Goal: Navigation & Orientation: Find specific page/section

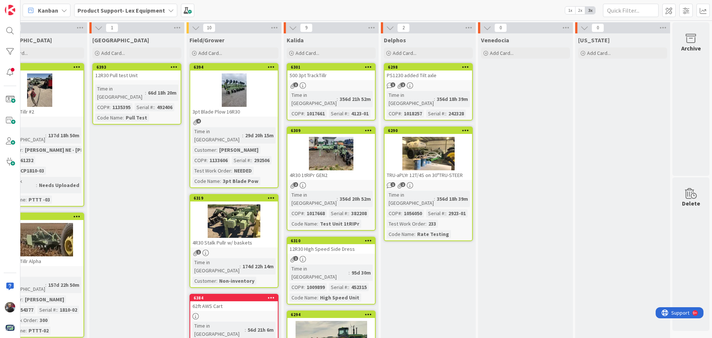
click at [55, 10] on span "Kanban" at bounding box center [48, 10] width 20 height 9
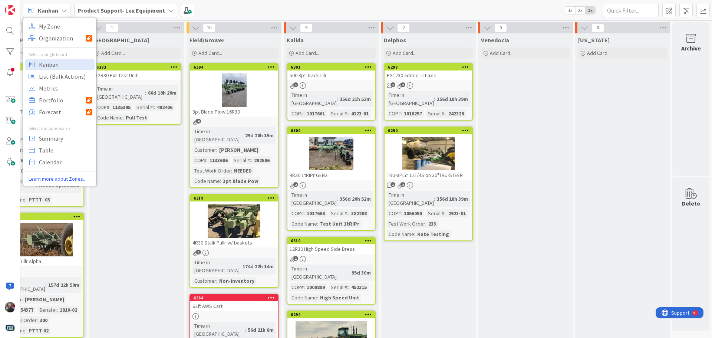
click at [119, 9] on b "Product Support- Lex Equipment" at bounding box center [122, 10] width 88 height 7
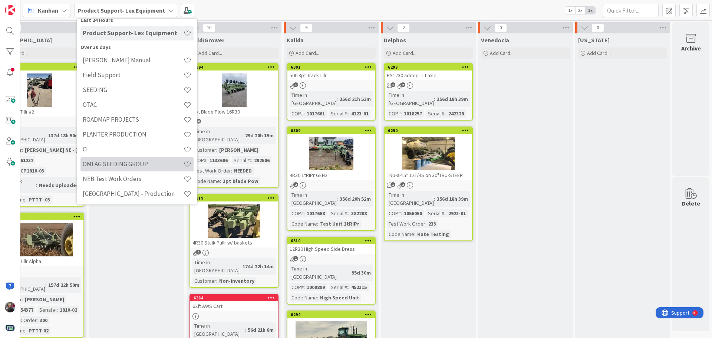
scroll to position [42, 0]
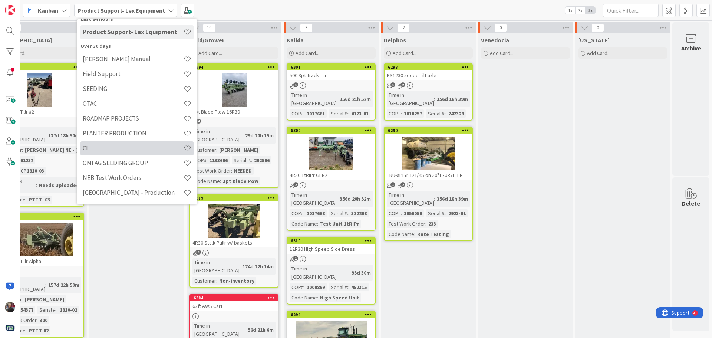
click at [117, 148] on h4 "CI" at bounding box center [133, 147] width 101 height 7
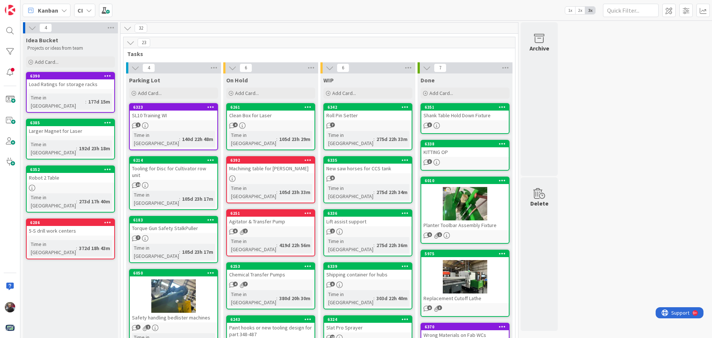
click at [49, 10] on span "Kanban" at bounding box center [48, 10] width 20 height 9
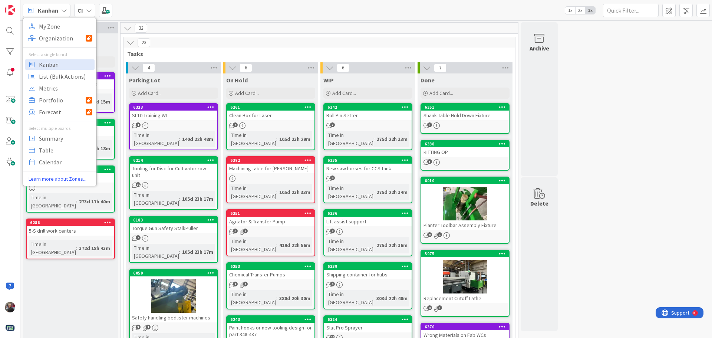
click at [91, 10] on icon at bounding box center [89, 10] width 6 height 6
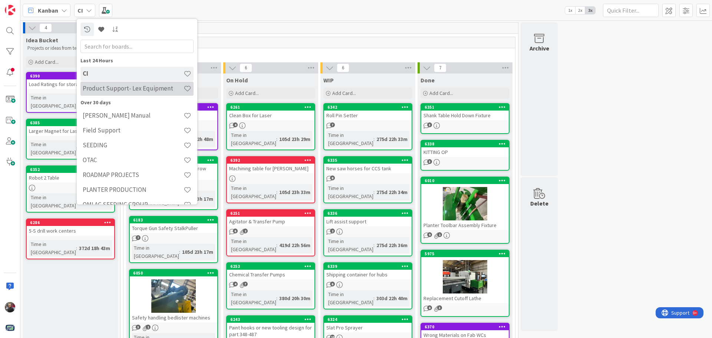
click at [114, 92] on h4 "Product Support- Lex Equipment" at bounding box center [133, 88] width 101 height 7
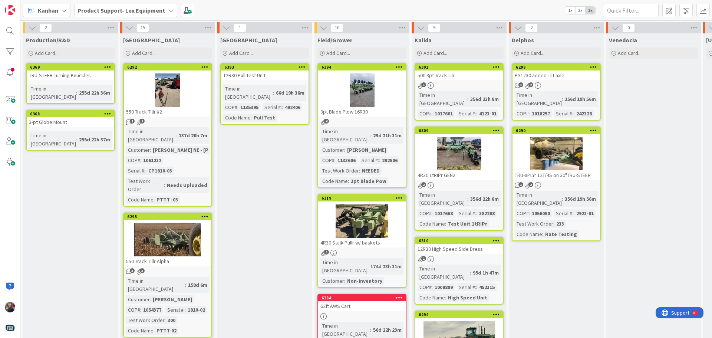
click at [152, 8] on b "Product Support- Lex Equipment" at bounding box center [122, 10] width 88 height 7
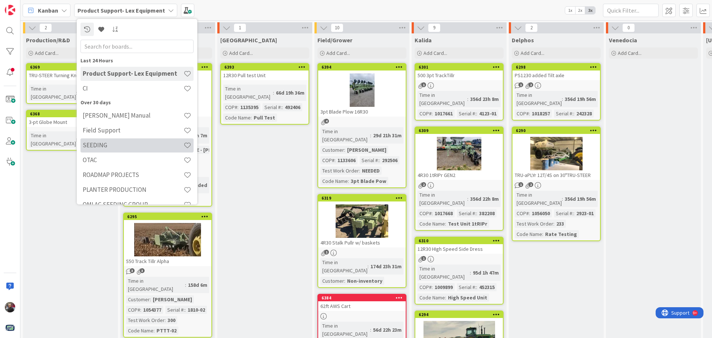
scroll to position [37, 0]
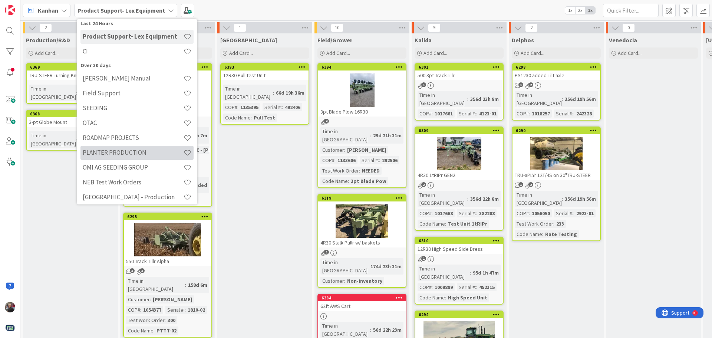
click at [124, 155] on h4 "PLANTER PRODUCTION" at bounding box center [133, 152] width 101 height 7
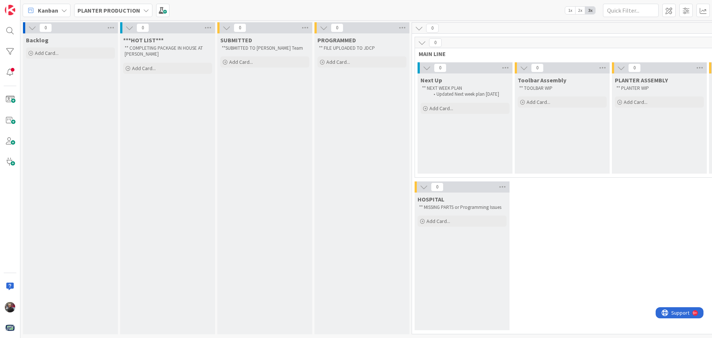
click at [118, 10] on b "PLANTER PRODUCTION" at bounding box center [109, 10] width 63 height 7
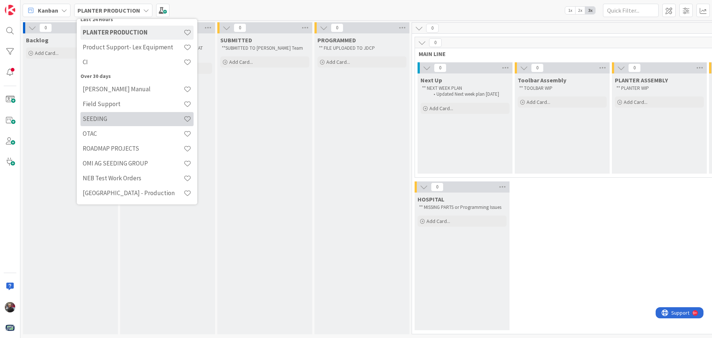
scroll to position [42, 0]
click at [106, 118] on h4 "SEEDING" at bounding box center [133, 118] width 101 height 7
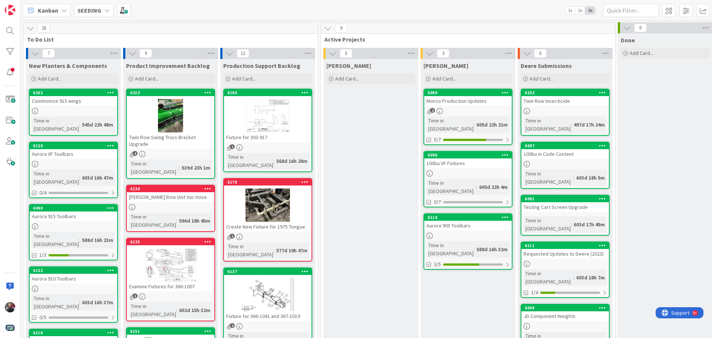
click at [85, 9] on b "SEEDING" at bounding box center [90, 10] width 24 height 7
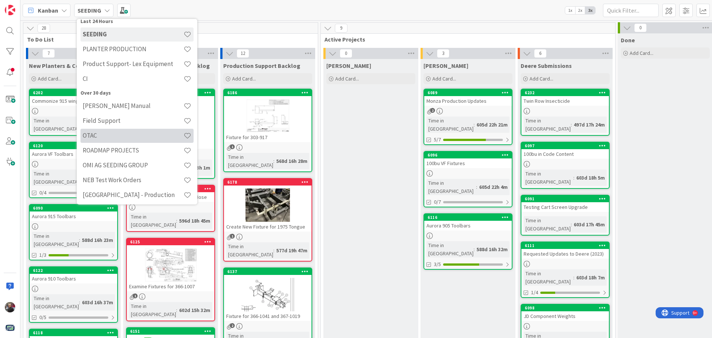
scroll to position [42, 0]
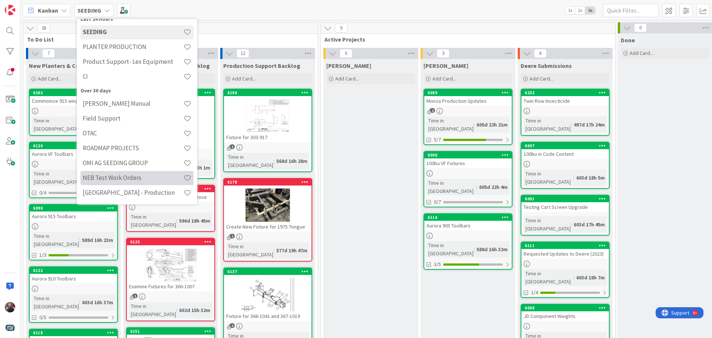
click at [144, 179] on h4 "NEB Test Work Orders" at bounding box center [133, 177] width 101 height 7
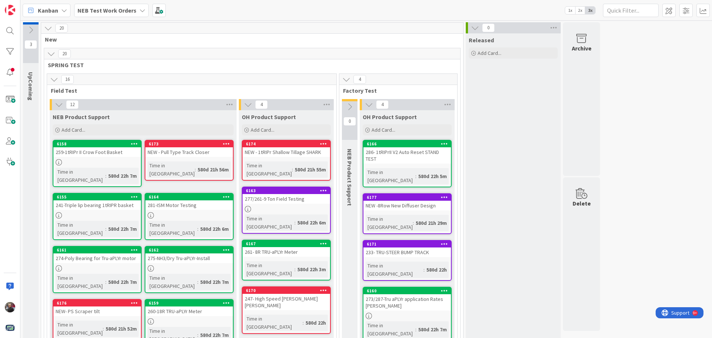
click at [104, 13] on b "NEB Test Work Orders" at bounding box center [107, 10] width 59 height 7
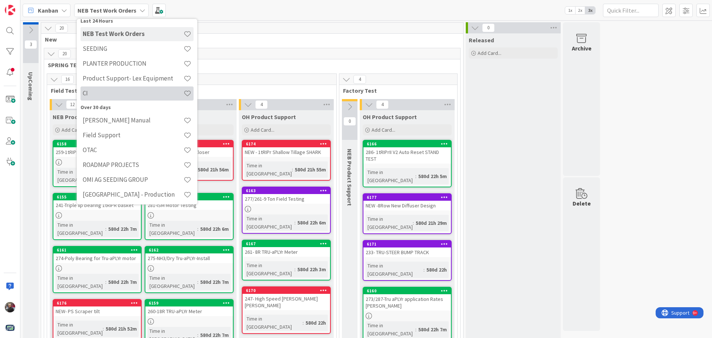
scroll to position [42, 0]
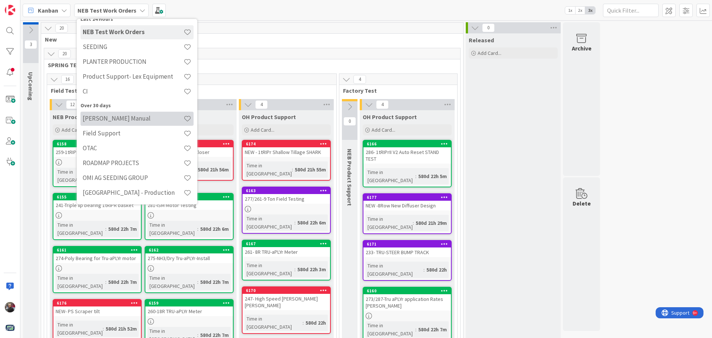
click at [127, 116] on h4 "[PERSON_NAME] Manual" at bounding box center [133, 118] width 101 height 7
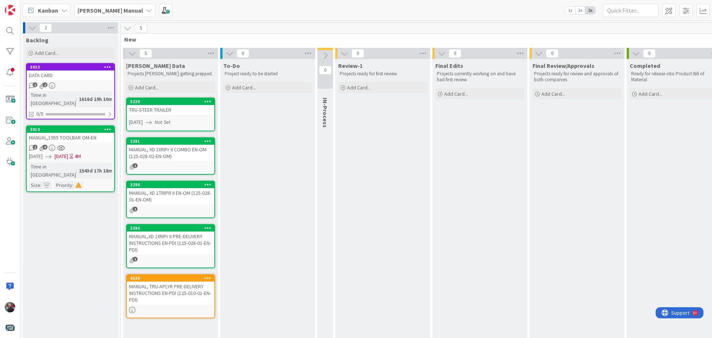
click at [96, 13] on b "[PERSON_NAME] Manual" at bounding box center [111, 10] width 66 height 7
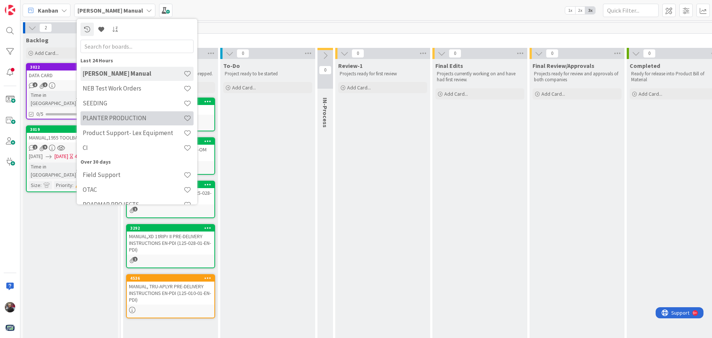
click at [110, 119] on h4 "PLANTER PRODUCTION" at bounding box center [133, 117] width 101 height 7
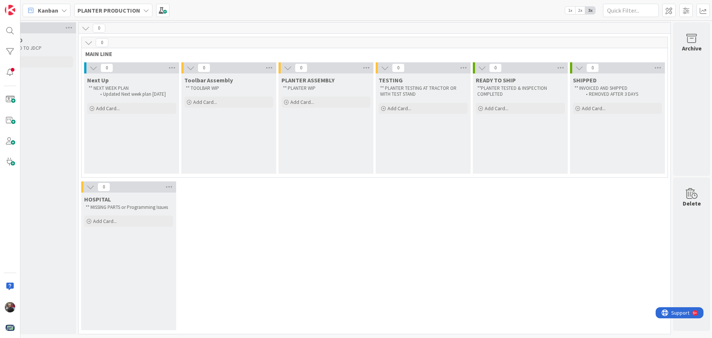
scroll to position [0, 340]
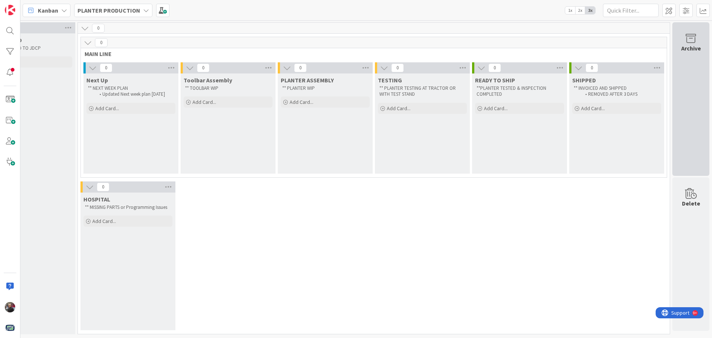
click at [692, 109] on div "Archive" at bounding box center [691, 99] width 37 height 154
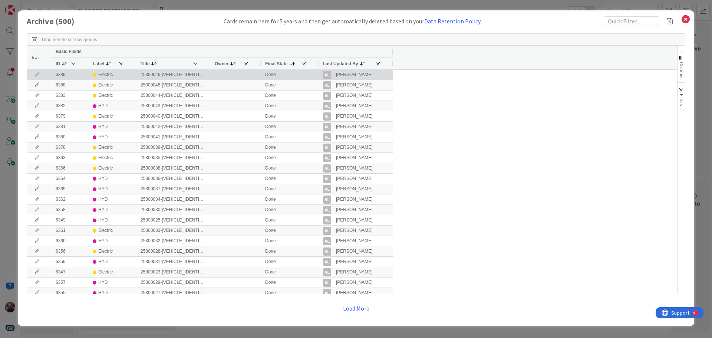
click at [34, 75] on icon at bounding box center [37, 74] width 11 height 4
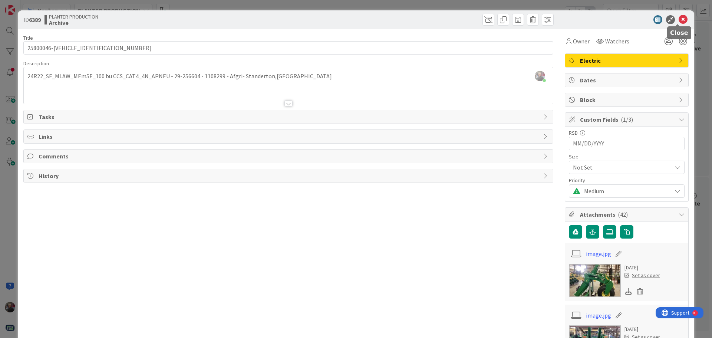
click at [679, 19] on icon at bounding box center [683, 19] width 9 height 9
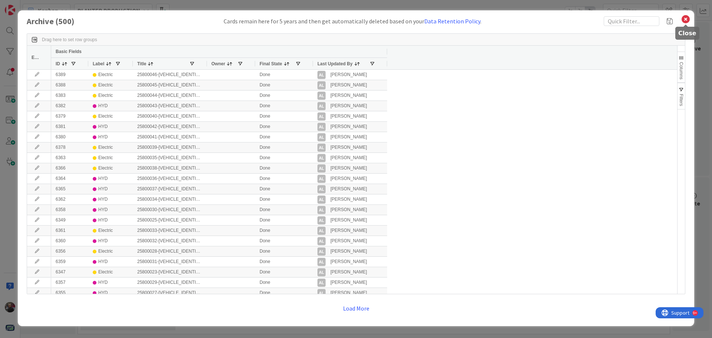
click at [686, 18] on icon at bounding box center [686, 19] width 10 height 10
